Goal: Find specific page/section: Find specific page/section

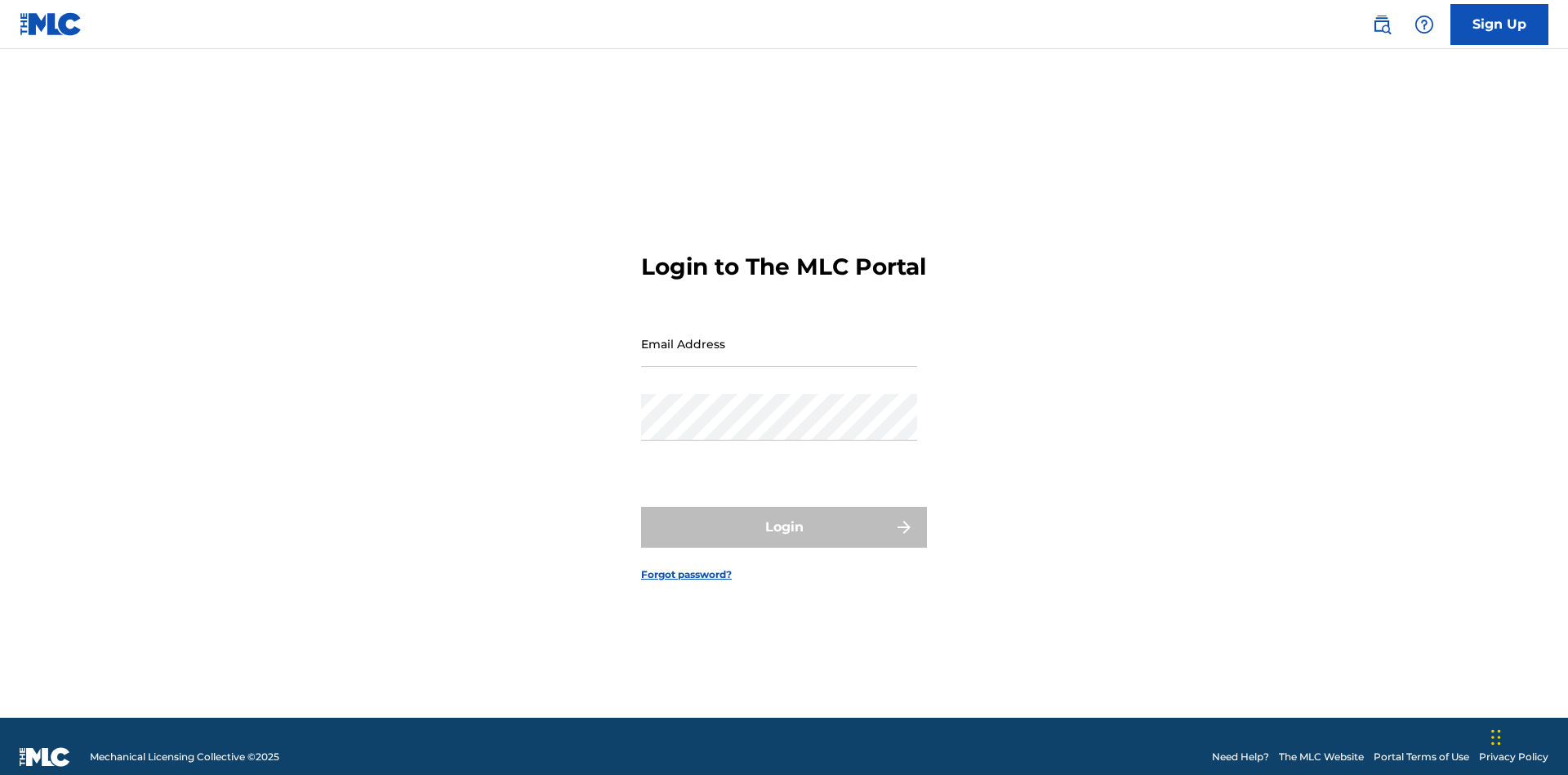
scroll to position [22, 0]
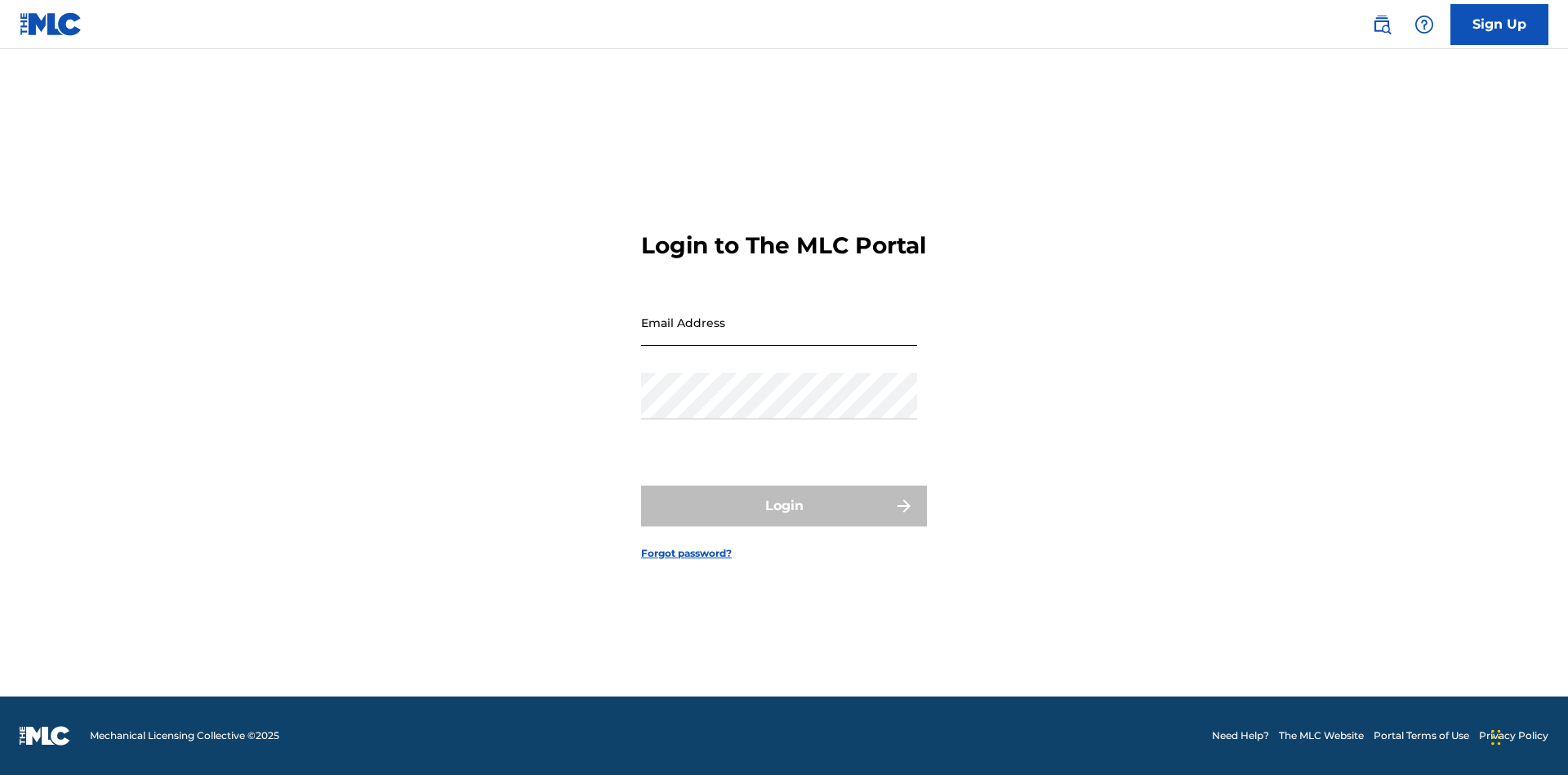
click at [779, 335] on input "Email Address" at bounding box center [779, 322] width 276 height 47
type input "[EMAIL_ADDRESS][DOMAIN_NAME]"
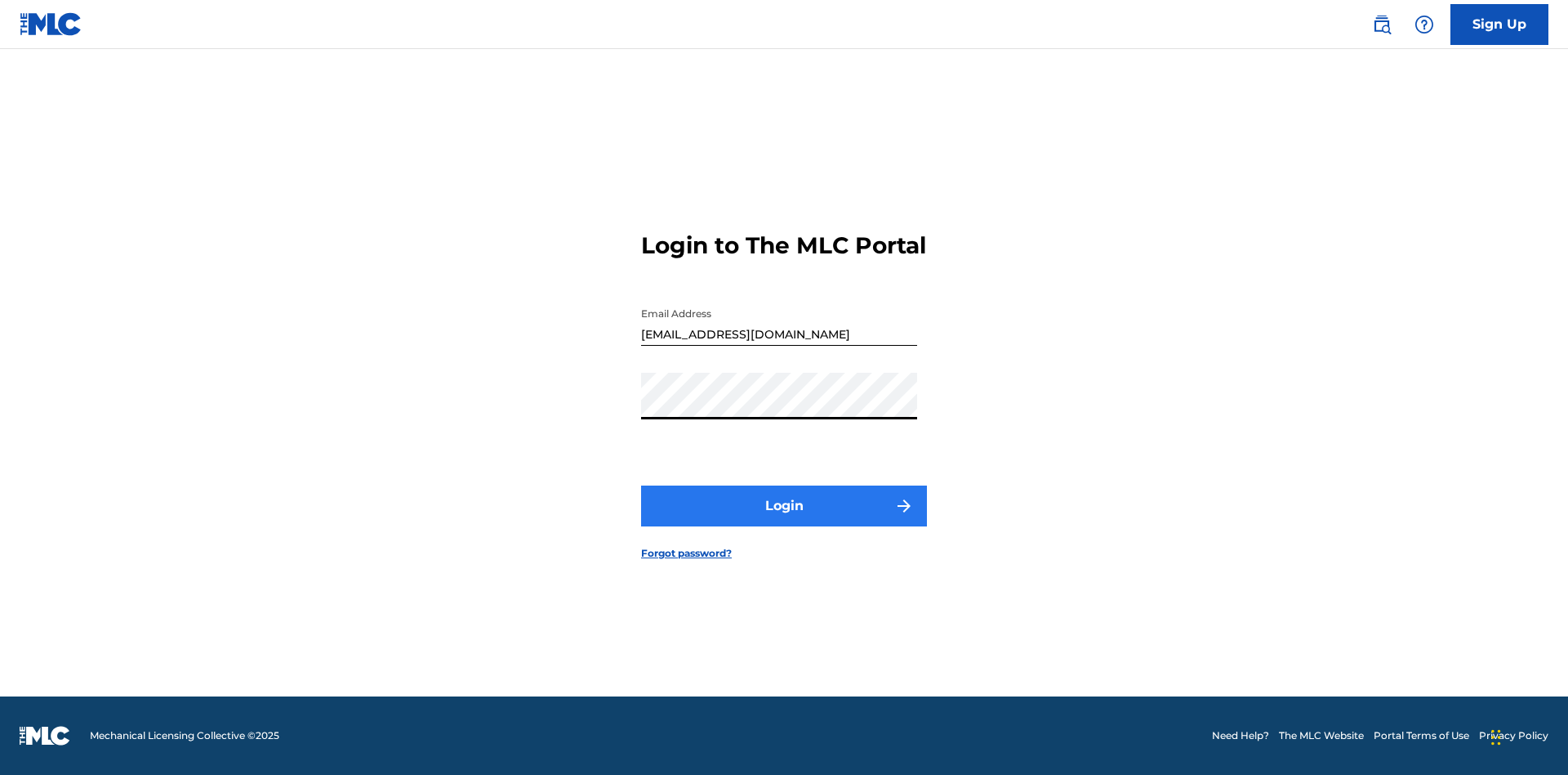
click at [784, 520] on button "Login" at bounding box center [784, 506] width 286 height 41
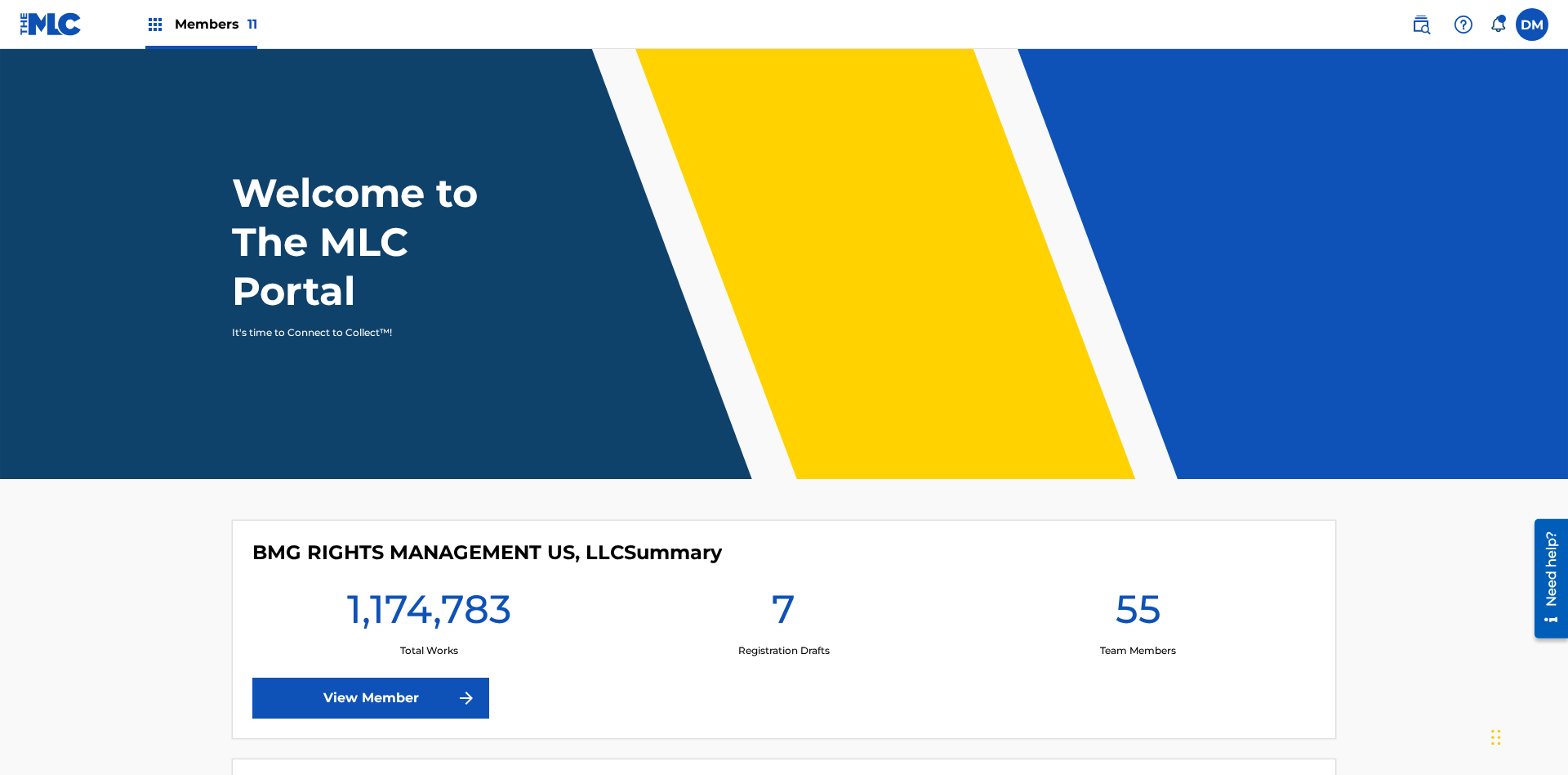
click at [201, 23] on span "Members 11" at bounding box center [216, 23] width 82 height 19
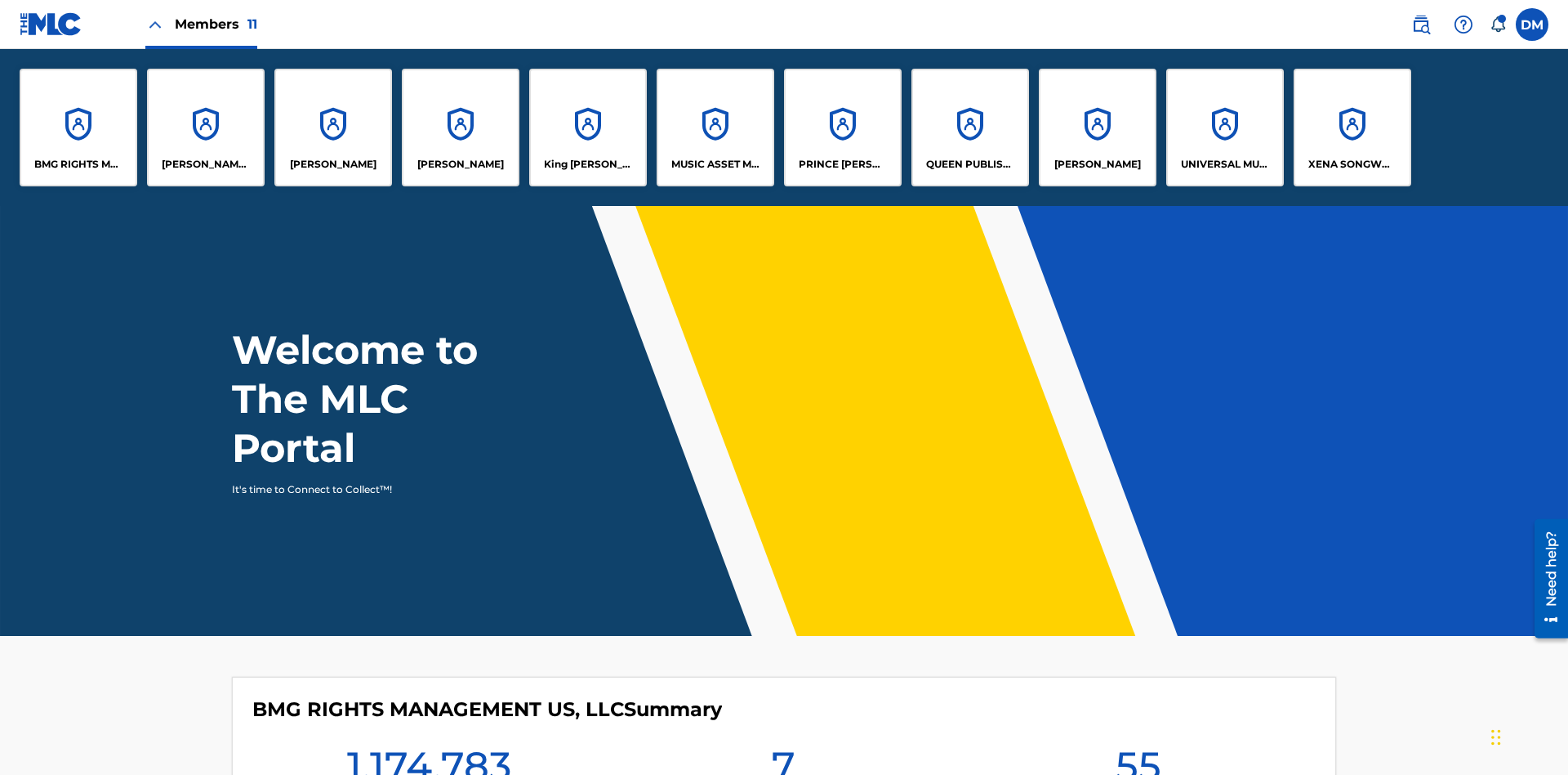
scroll to position [59, 0]
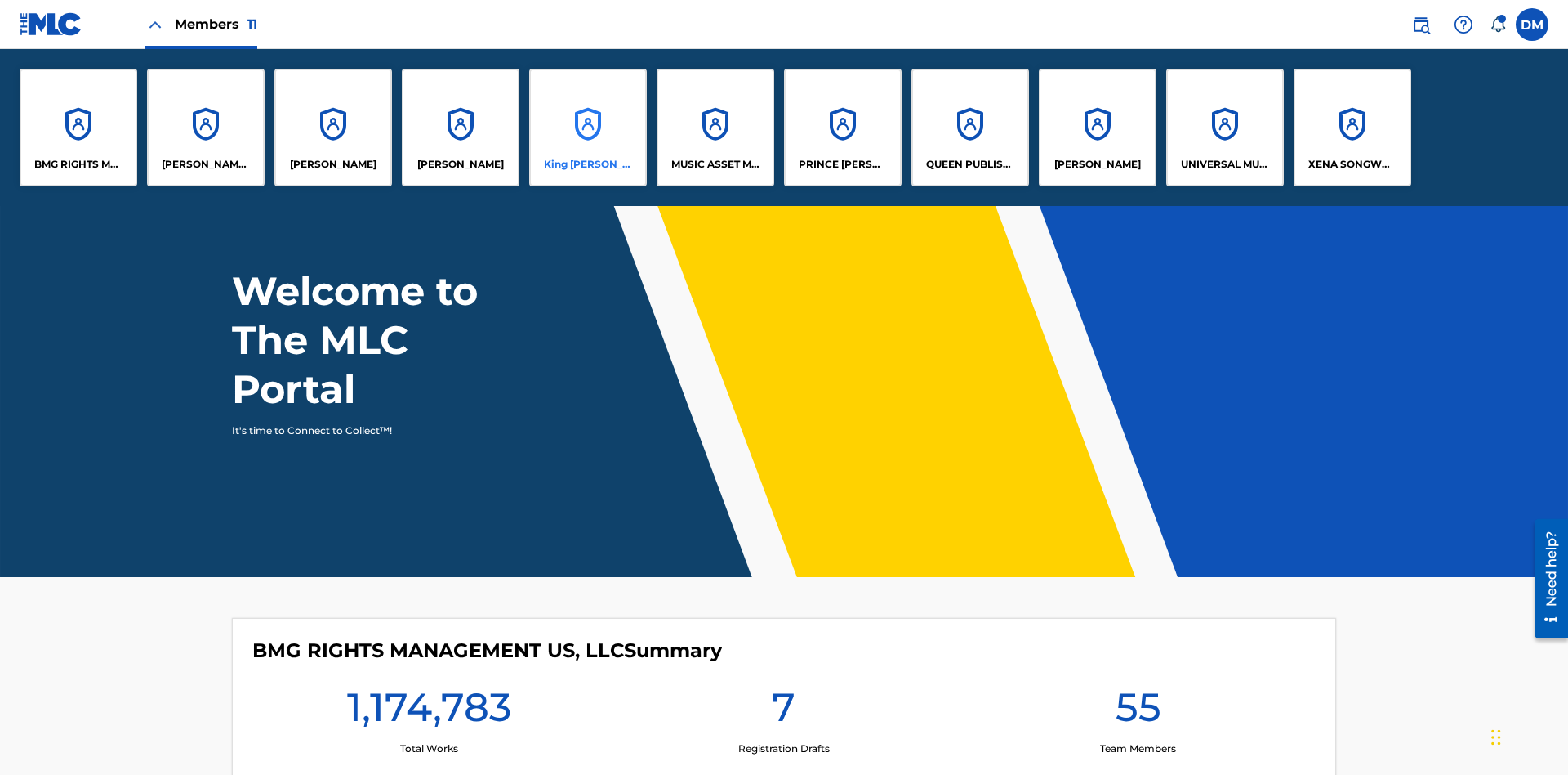
click at [587, 164] on p "King McTesterson" at bounding box center [588, 164] width 89 height 14
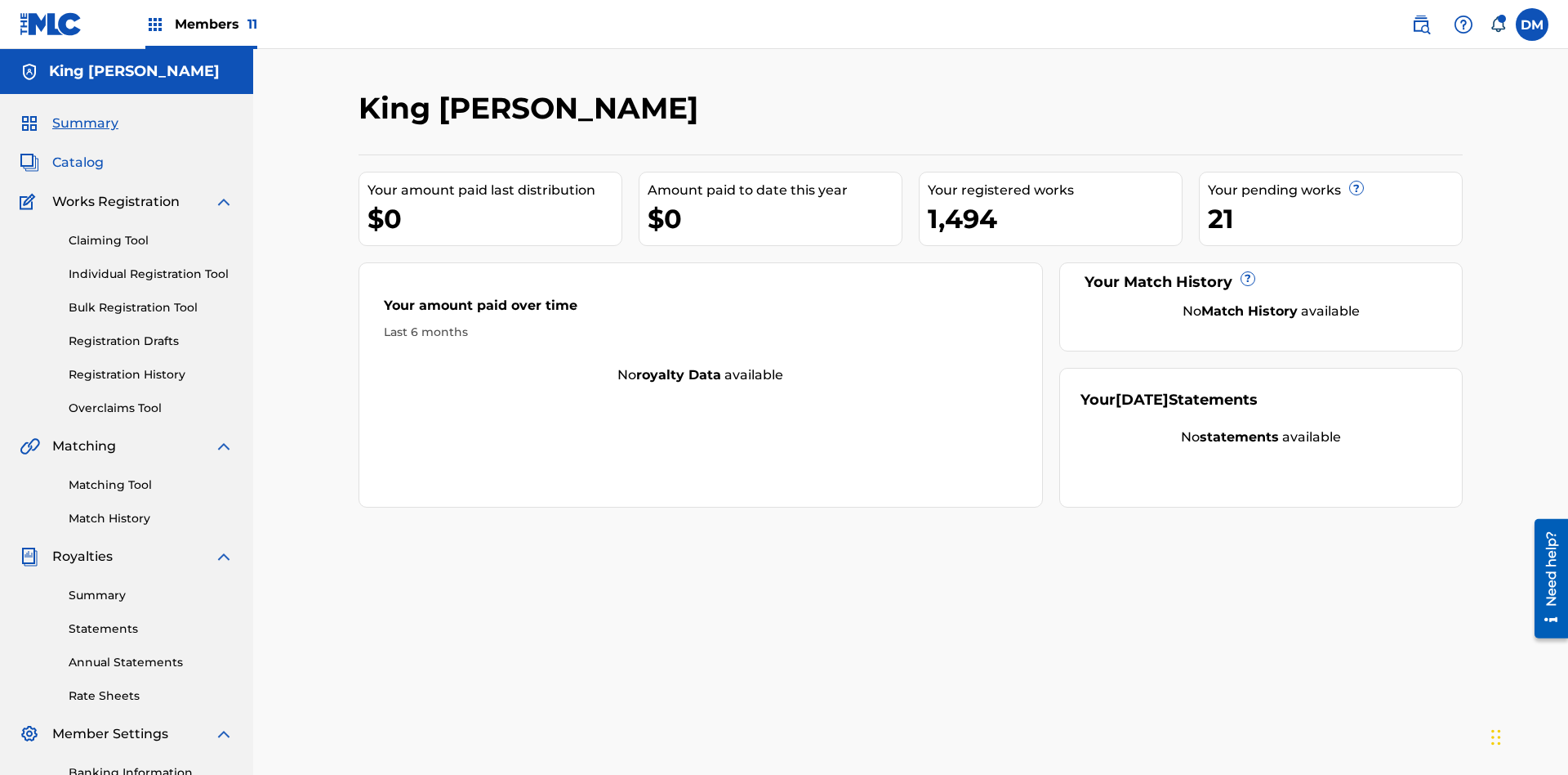
click at [78, 152] on span "Catalog" at bounding box center [77, 162] width 51 height 20
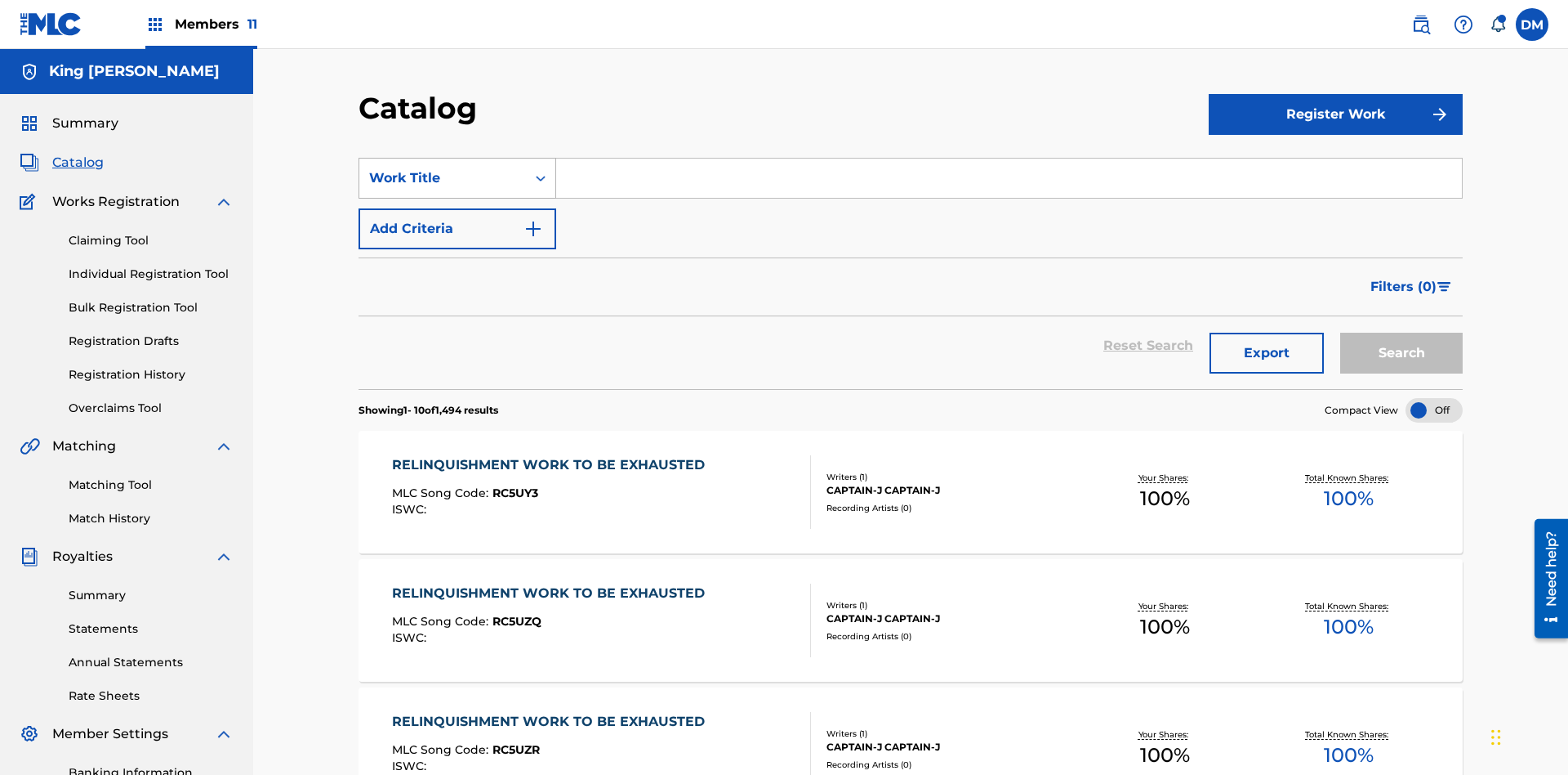
click at [443, 169] on div "Work Title" at bounding box center [443, 179] width 147 height 20
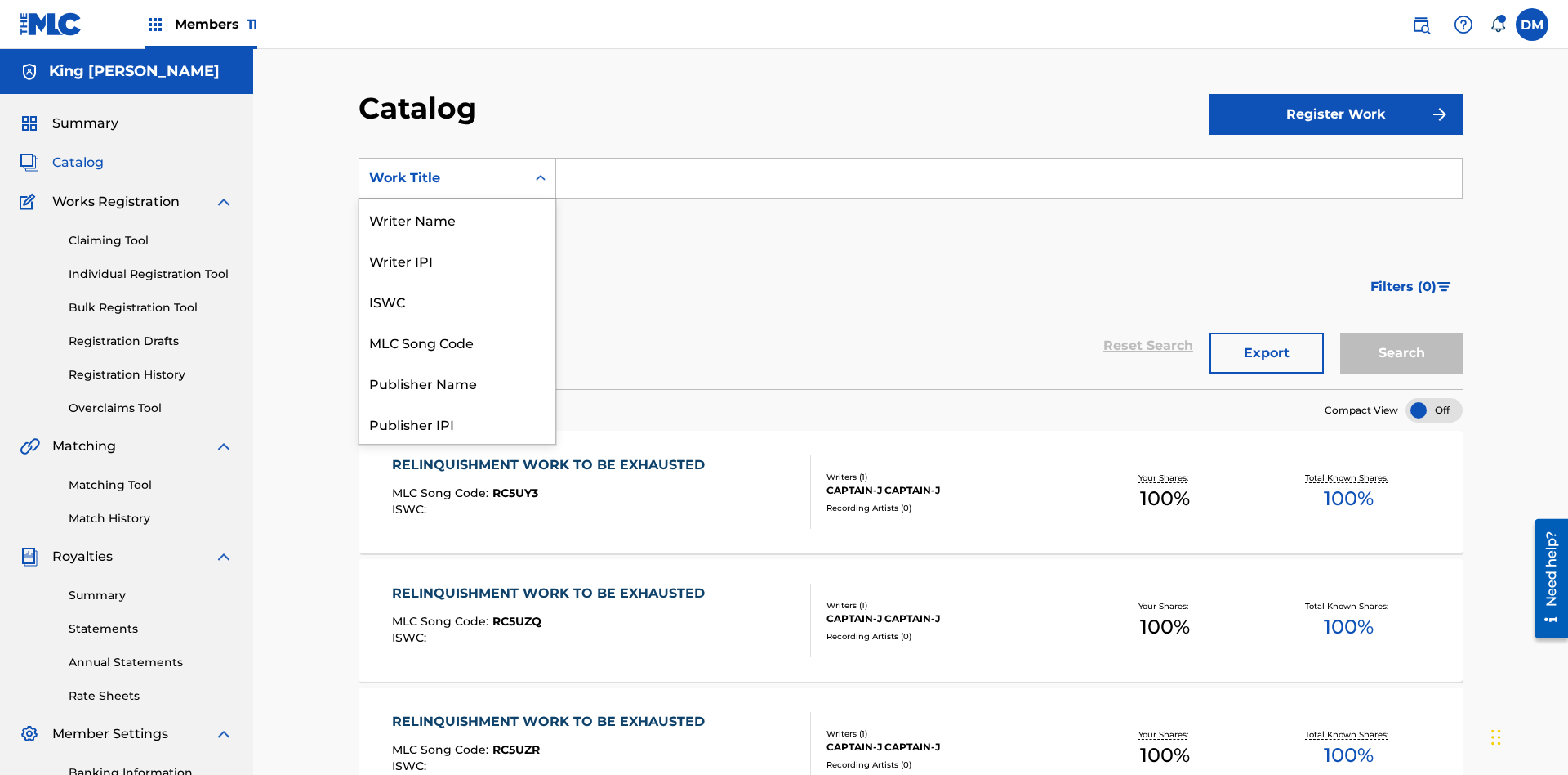
click at [457, 649] on div "Work Title" at bounding box center [457, 669] width 196 height 41
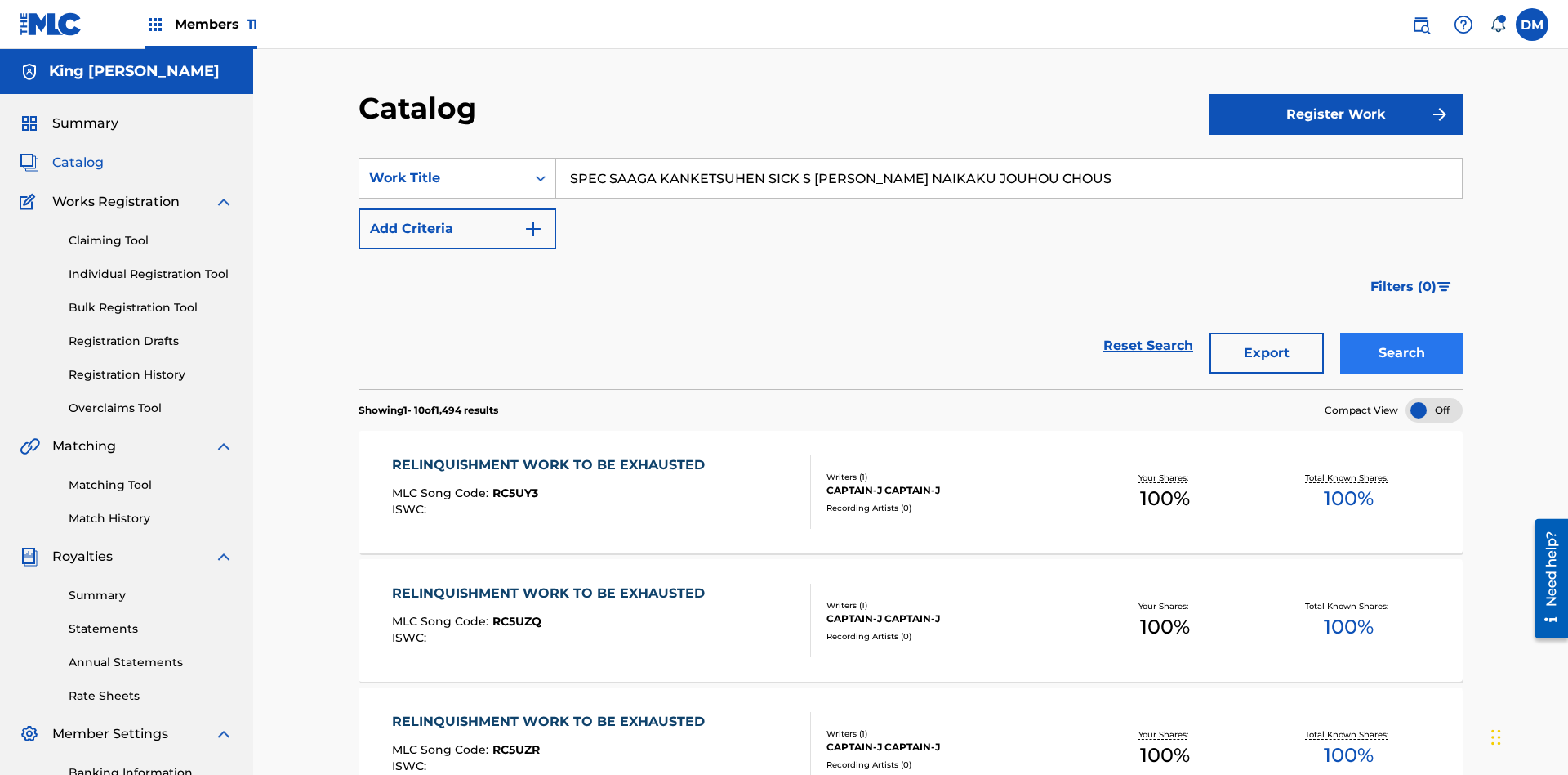
type input "SPEC SAAGA KANKETSUHEN SICK S JONO SHOU NAIKAKU JOUHOU CHOUS"
click at [1402, 333] on button "Search" at bounding box center [1401, 353] width 123 height 41
